Goal: Information Seeking & Learning: Learn about a topic

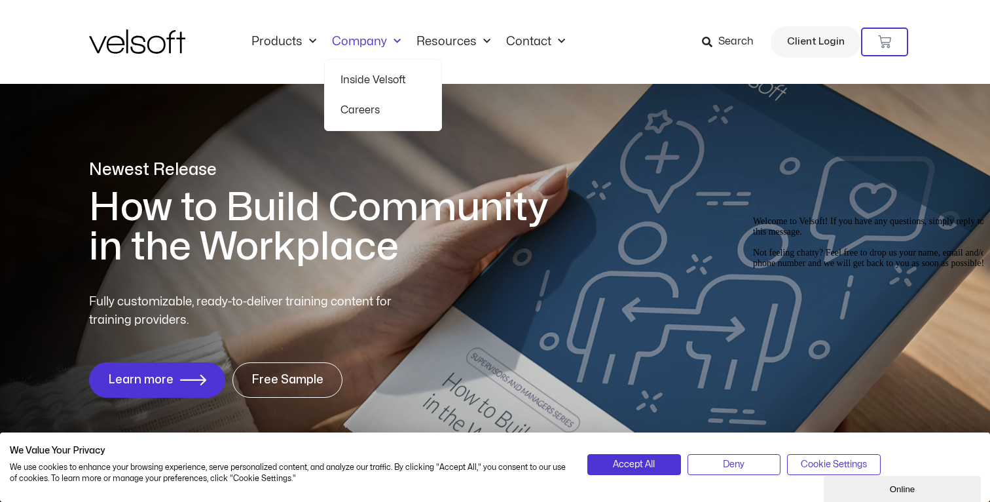
click at [362, 43] on link "Company" at bounding box center [366, 42] width 84 height 14
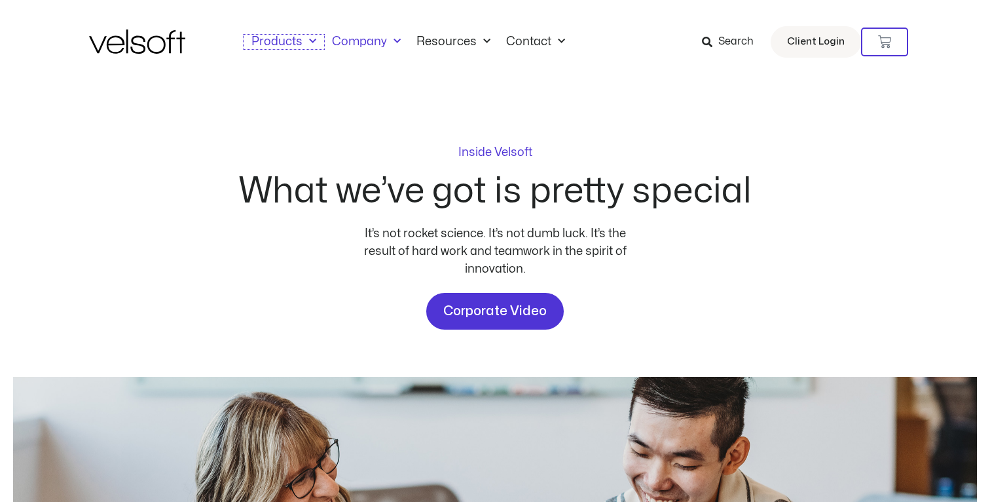
click at [293, 43] on link "Products" at bounding box center [284, 42] width 81 height 14
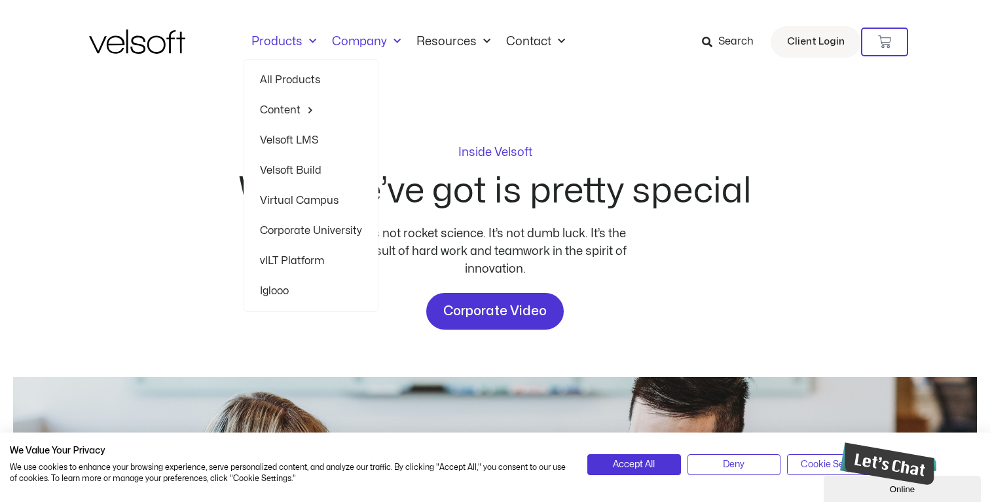
click at [297, 141] on link "Velsoft LMS" at bounding box center [311, 140] width 102 height 30
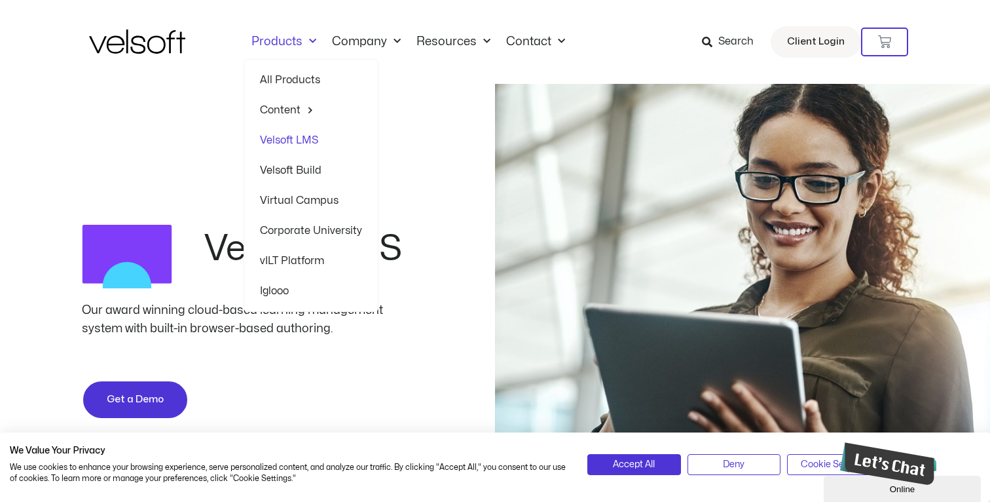
click at [278, 266] on link "vILT Platform" at bounding box center [311, 261] width 102 height 30
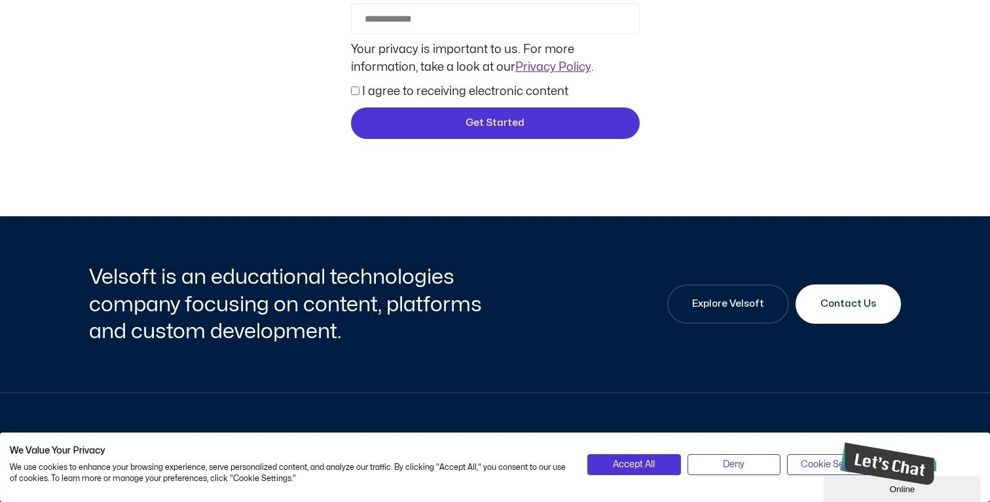
scroll to position [3417, 0]
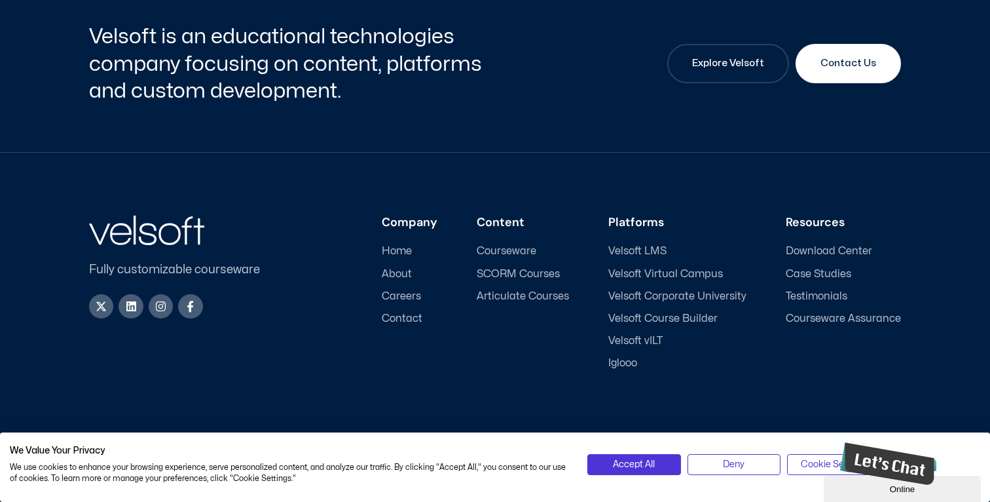
click at [514, 277] on span "SCORM Courses" at bounding box center [518, 274] width 83 height 12
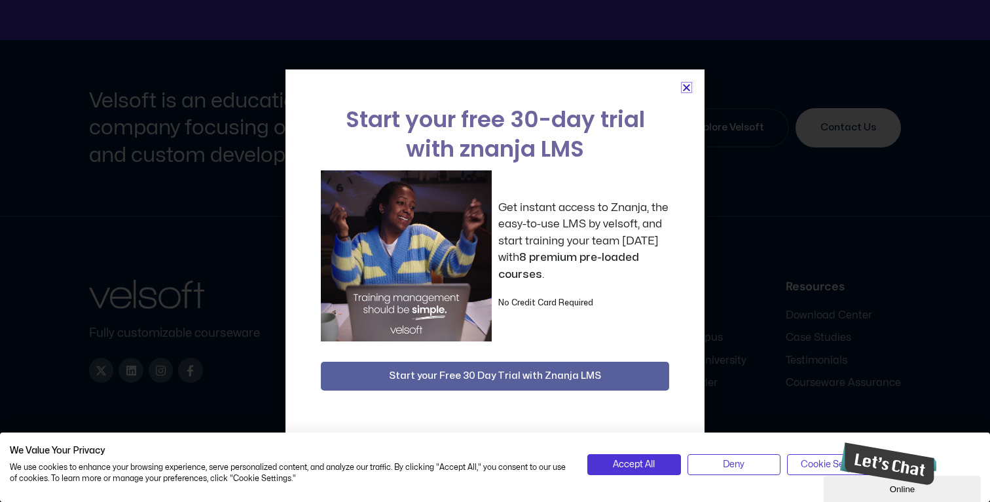
scroll to position [4957, 0]
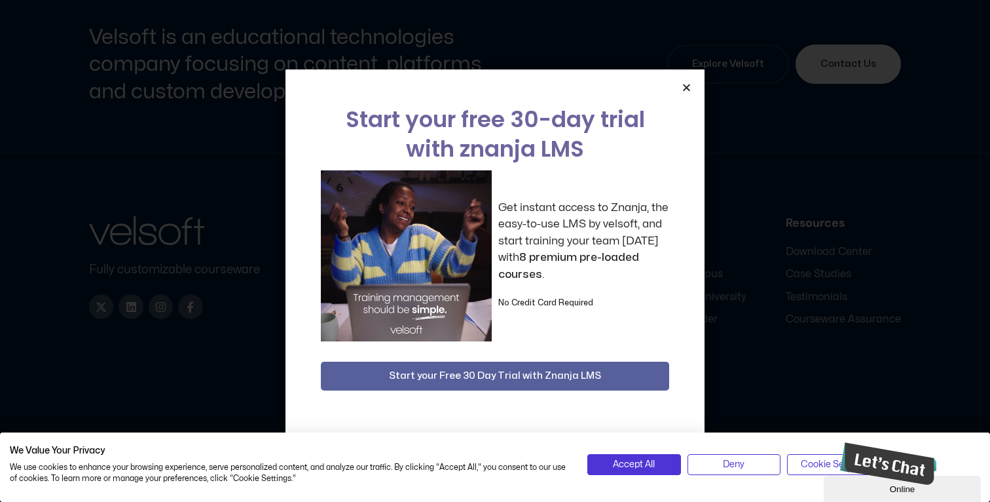
click at [777, 241] on div "Start your free 30-day trial with znanja LMS Get instant access to Znanja, the …" at bounding box center [495, 251] width 990 height 502
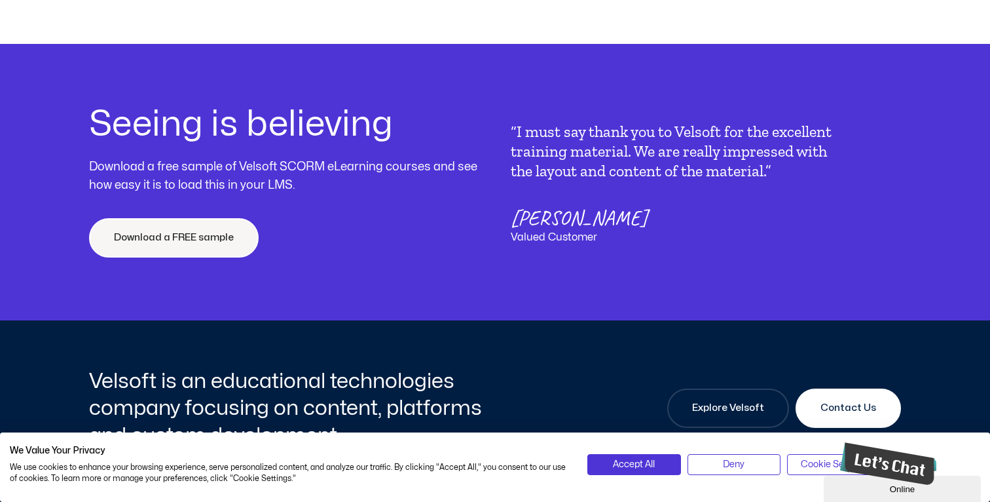
scroll to position [4809, 0]
